Goal: Register for event/course

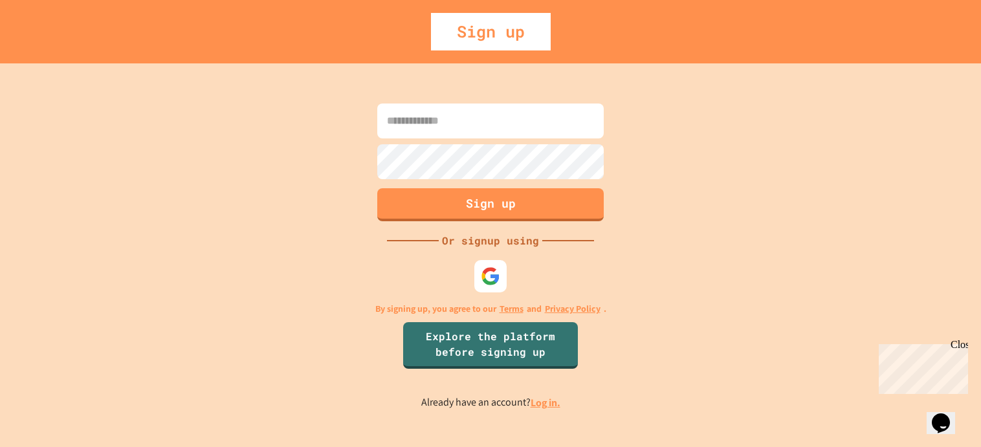
click at [512, 124] on input at bounding box center [490, 121] width 226 height 35
type input "*"
type input "**********"
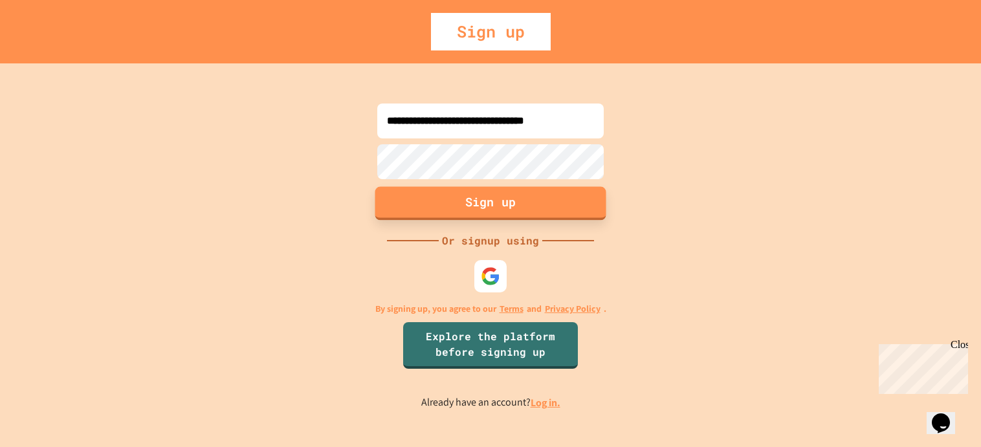
click at [496, 207] on button "Sign up" at bounding box center [490, 203] width 231 height 34
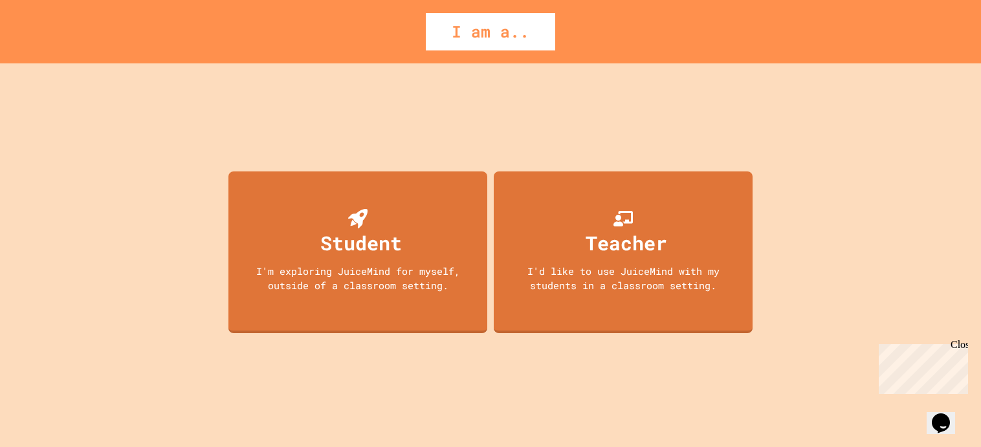
click at [629, 231] on div "Teacher" at bounding box center [627, 242] width 82 height 29
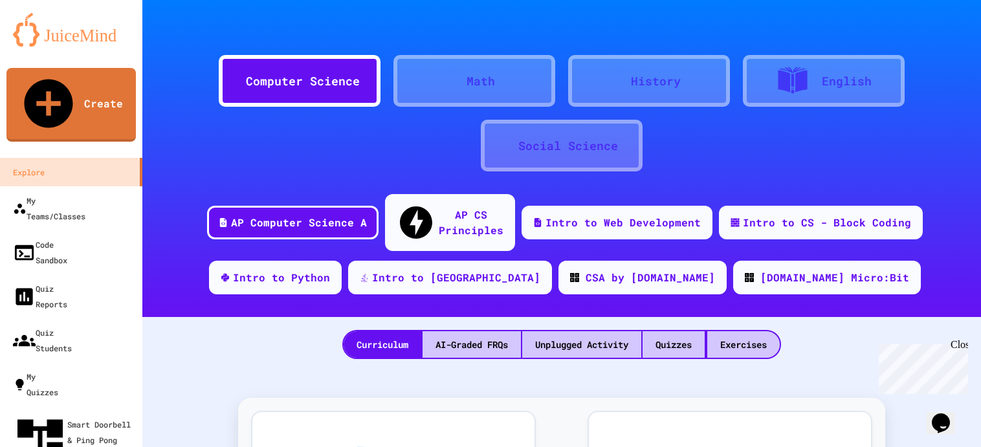
click at [334, 83] on div "Computer Science" at bounding box center [303, 80] width 114 height 17
click at [793, 214] on div "Intro to CS - Block Coding" at bounding box center [826, 222] width 173 height 16
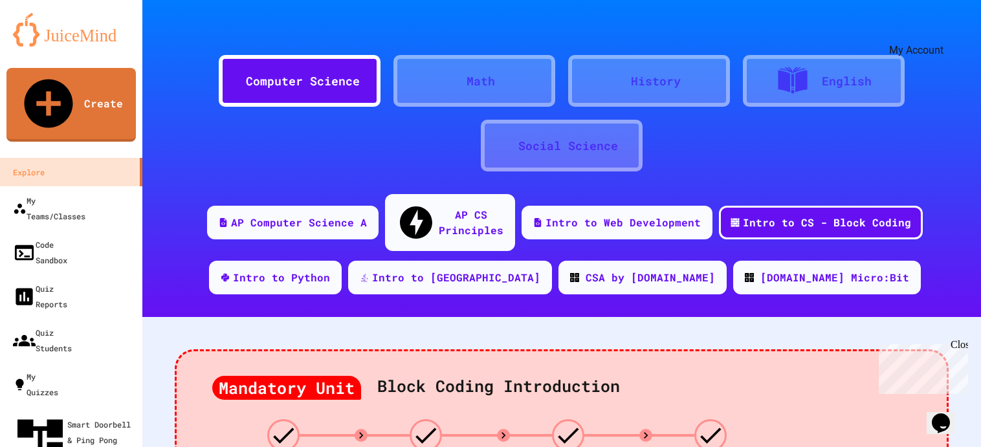
click at [942, 32] on icon "My Account" at bounding box center [942, 32] width 0 height 0
